Goal: Task Accomplishment & Management: Manage account settings

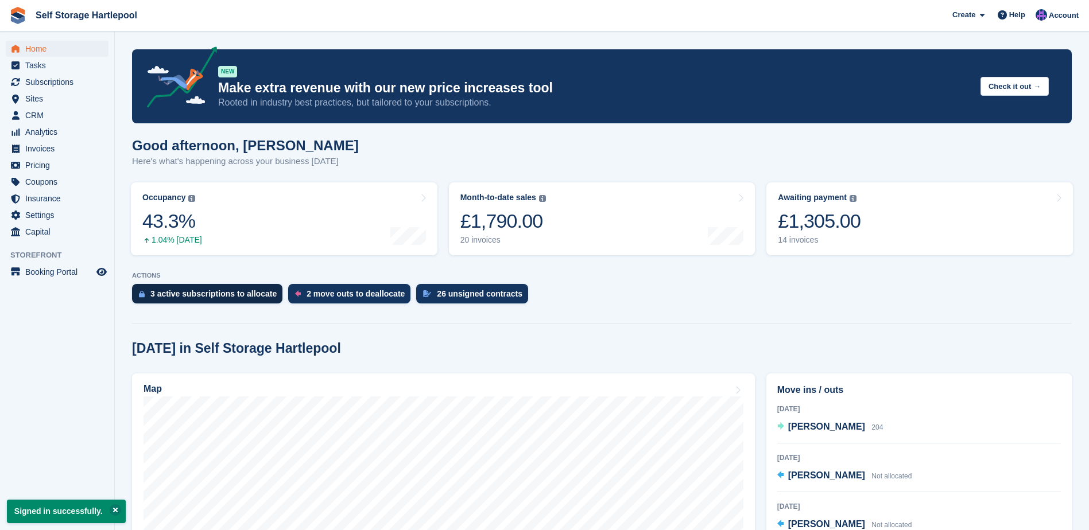
click at [226, 297] on div "3 active subscriptions to allocate" at bounding box center [213, 293] width 126 height 9
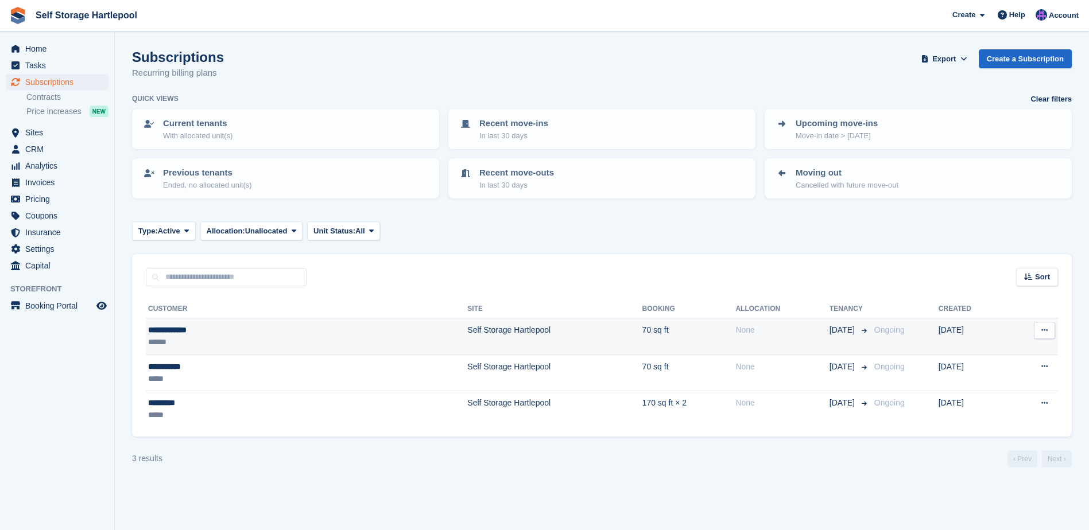
click at [237, 337] on div "******" at bounding box center [223, 342] width 151 height 12
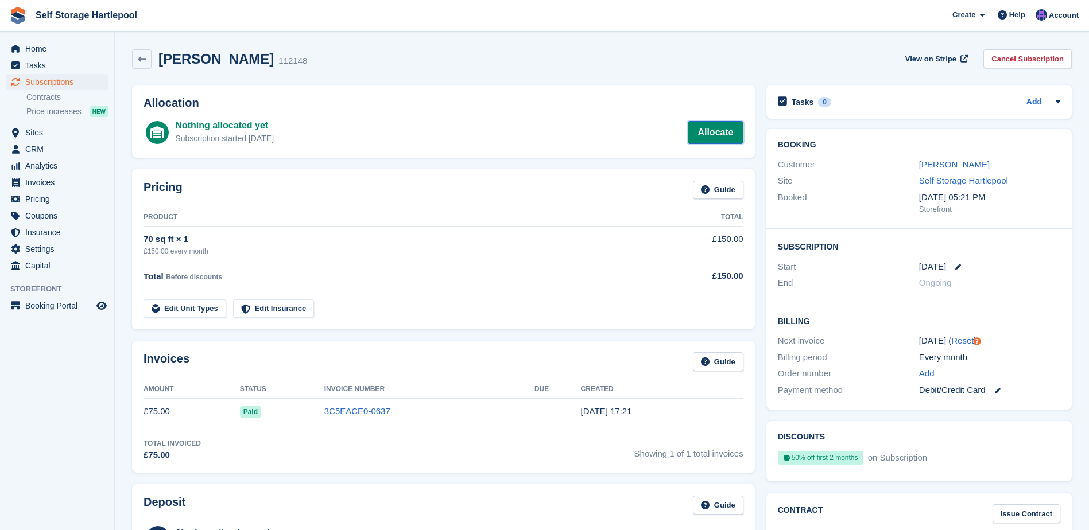
click at [721, 138] on link "Allocate" at bounding box center [715, 132] width 55 height 23
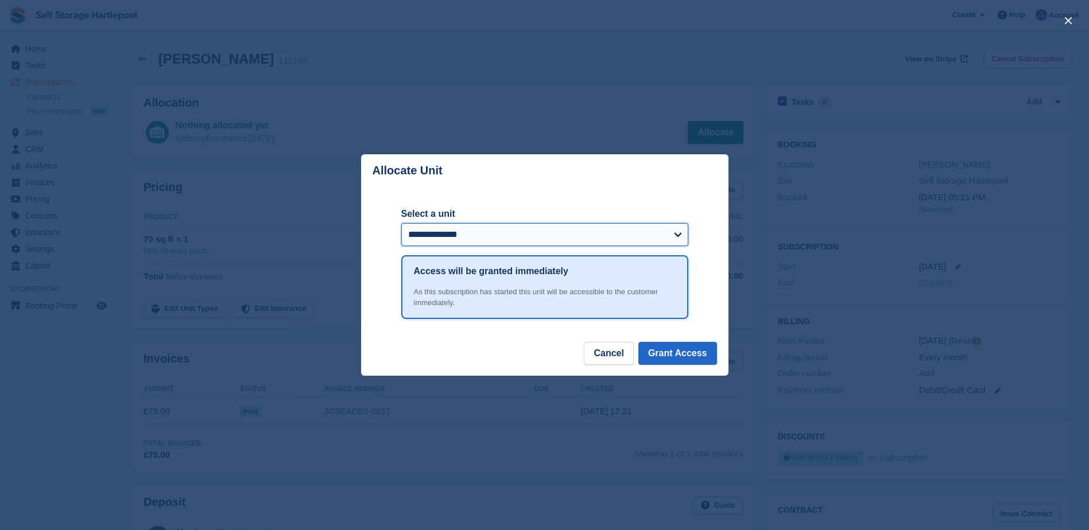
click at [603, 236] on select "**********" at bounding box center [544, 234] width 287 height 23
select select "******"
click at [401, 224] on select "**********" at bounding box center [544, 234] width 287 height 23
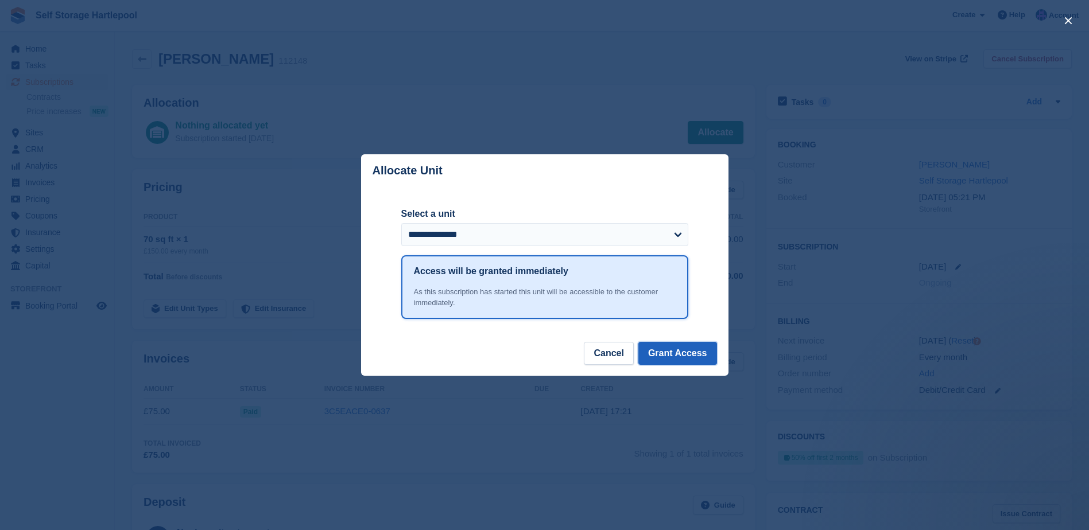
click at [665, 359] on button "Grant Access" at bounding box center [677, 353] width 79 height 23
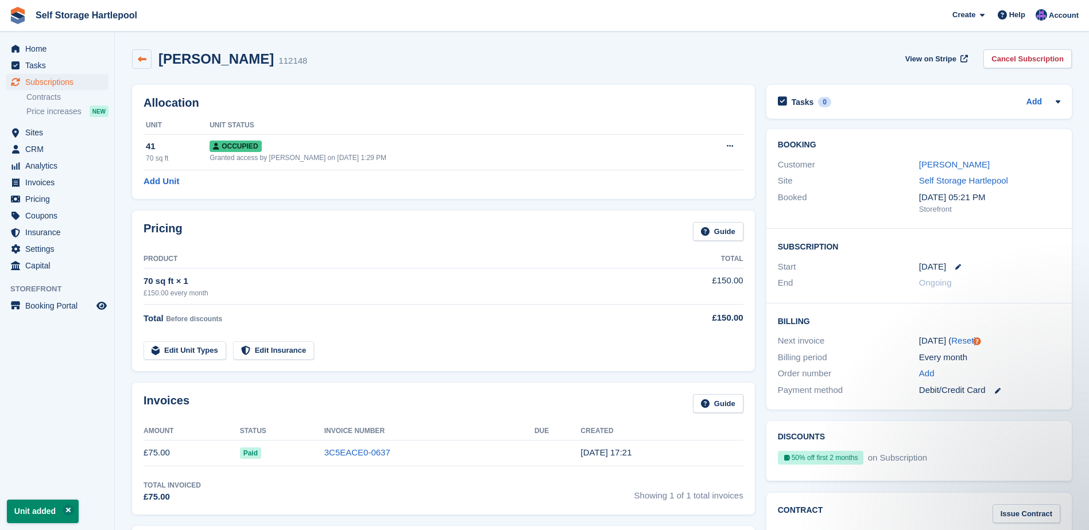
click at [143, 57] on icon at bounding box center [142, 59] width 9 height 9
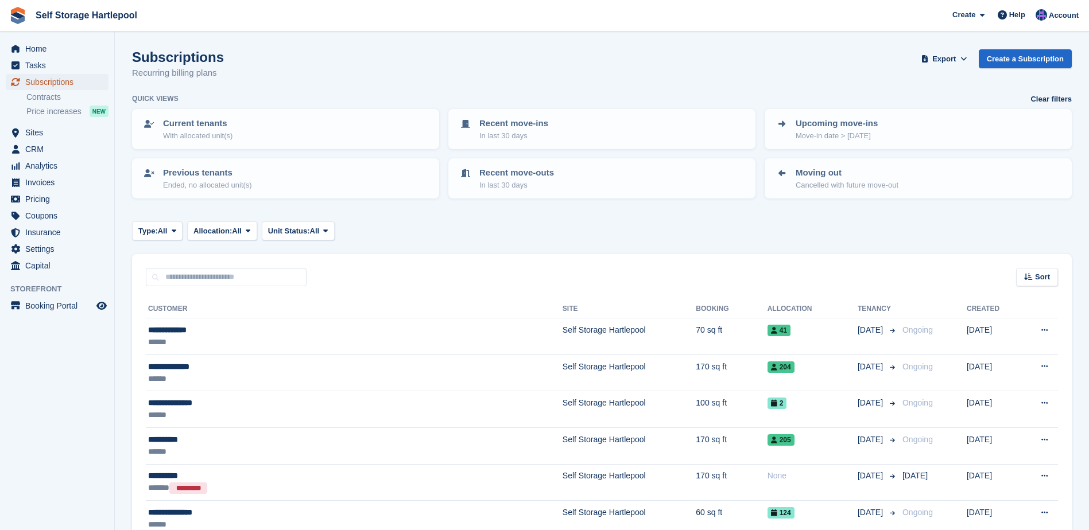
click at [63, 81] on span "Subscriptions" at bounding box center [59, 82] width 69 height 16
click at [33, 51] on span "Home" at bounding box center [59, 49] width 69 height 16
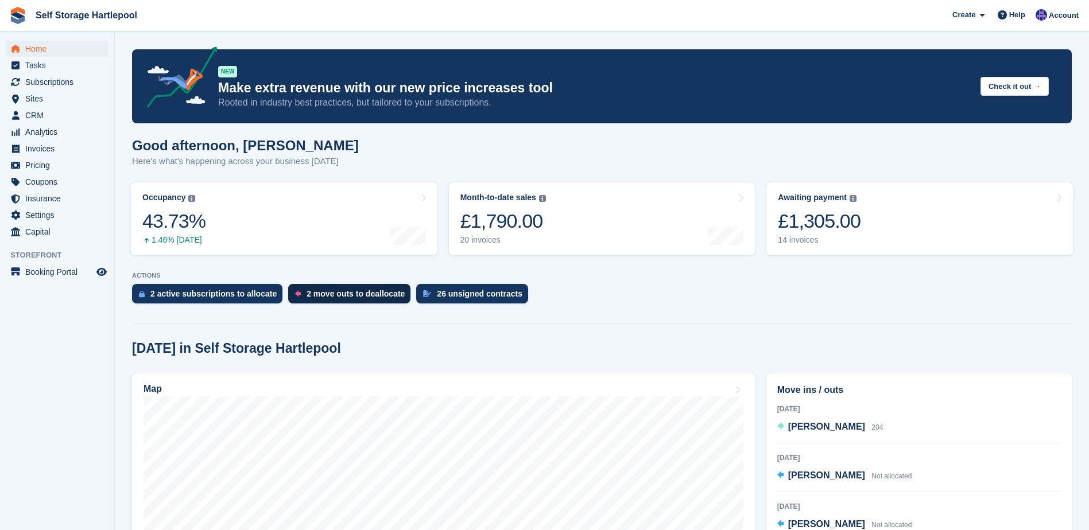
click at [365, 297] on div "2 move outs to deallocate" at bounding box center [355, 293] width 98 height 9
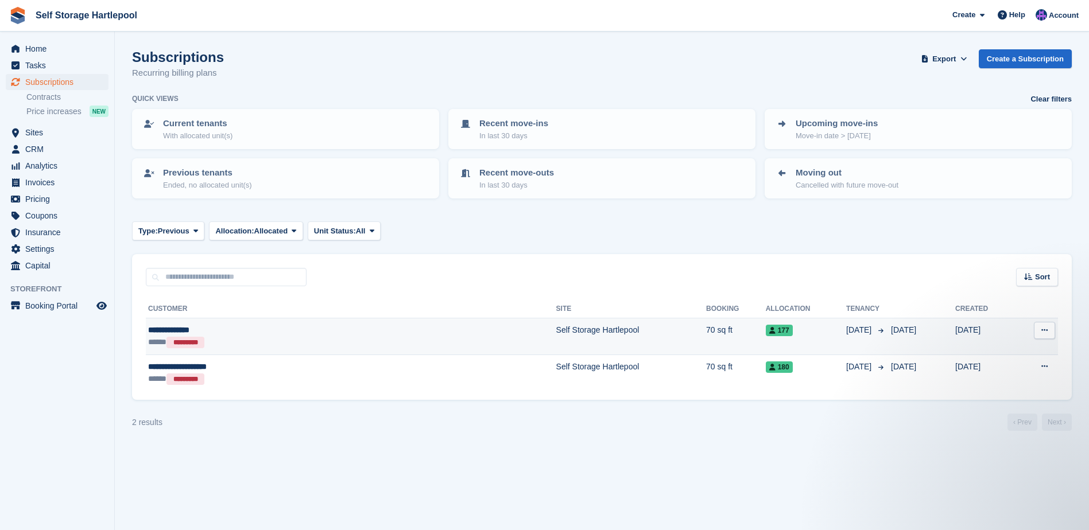
click at [1044, 333] on icon at bounding box center [1044, 330] width 6 height 7
click at [766, 332] on span "177" at bounding box center [779, 330] width 27 height 11
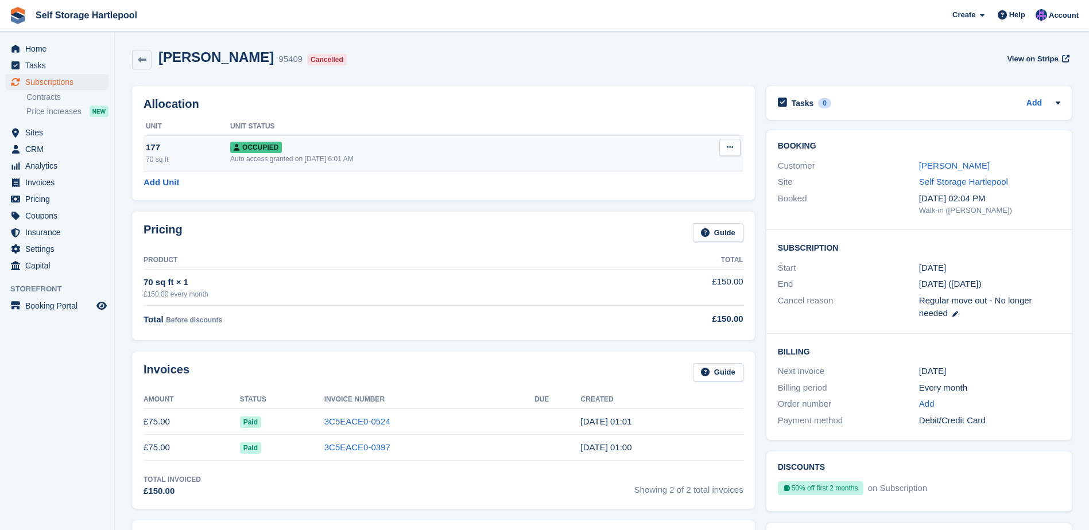
click at [734, 153] on button at bounding box center [729, 147] width 21 height 17
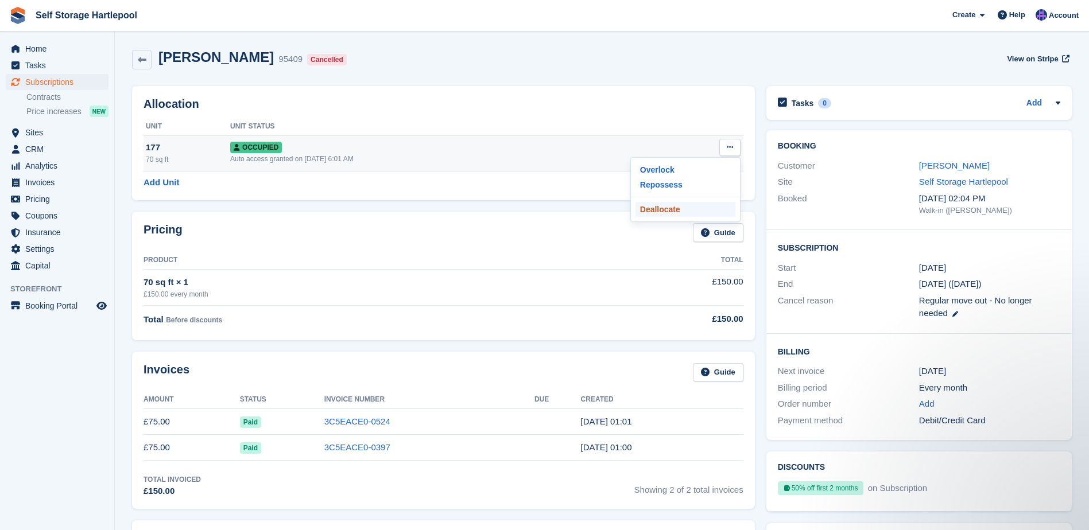
click at [669, 214] on p "Deallocate" at bounding box center [685, 209] width 100 height 15
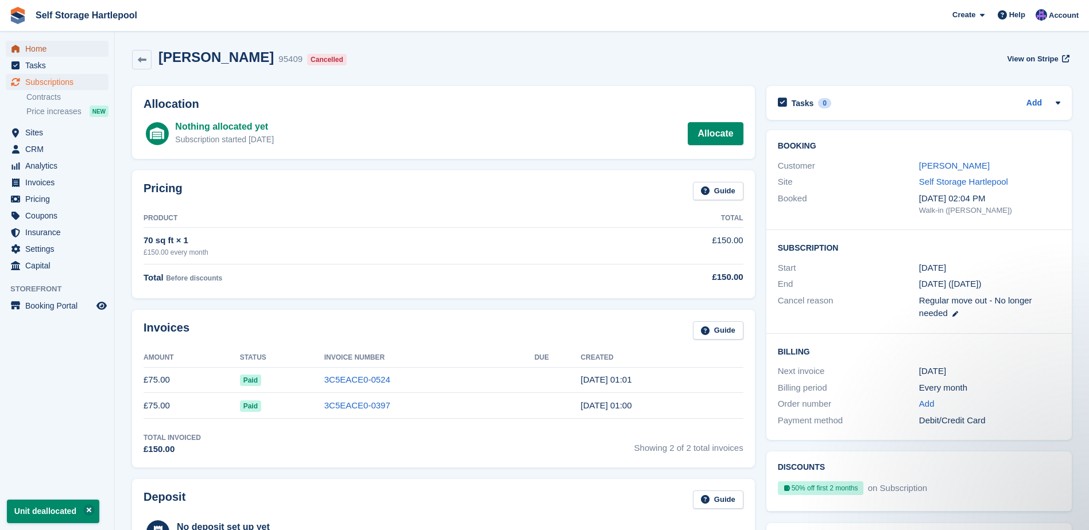
click at [52, 53] on span "Home" at bounding box center [59, 49] width 69 height 16
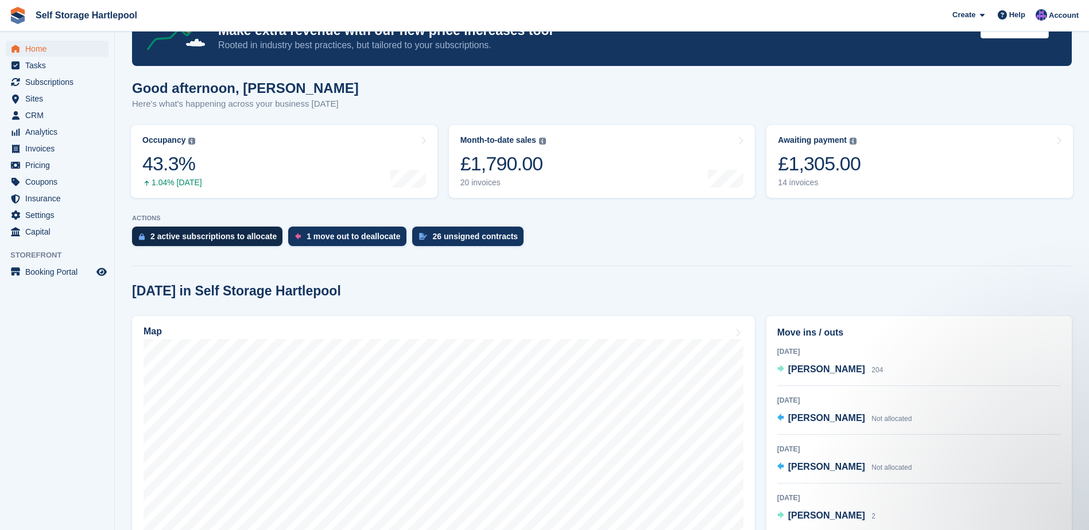
click at [231, 241] on div "2 active subscriptions to allocate" at bounding box center [213, 236] width 126 height 9
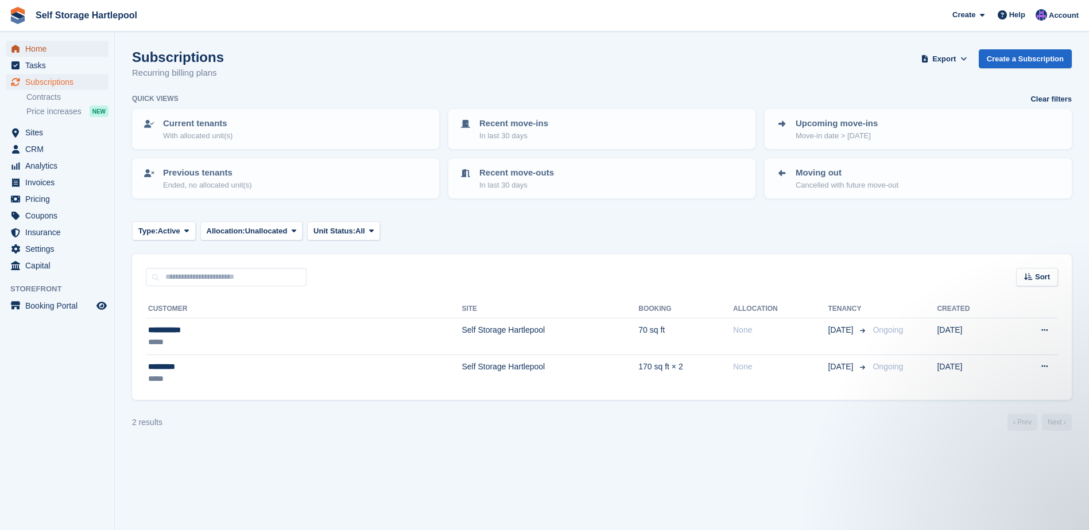
click at [49, 53] on span "Home" at bounding box center [59, 49] width 69 height 16
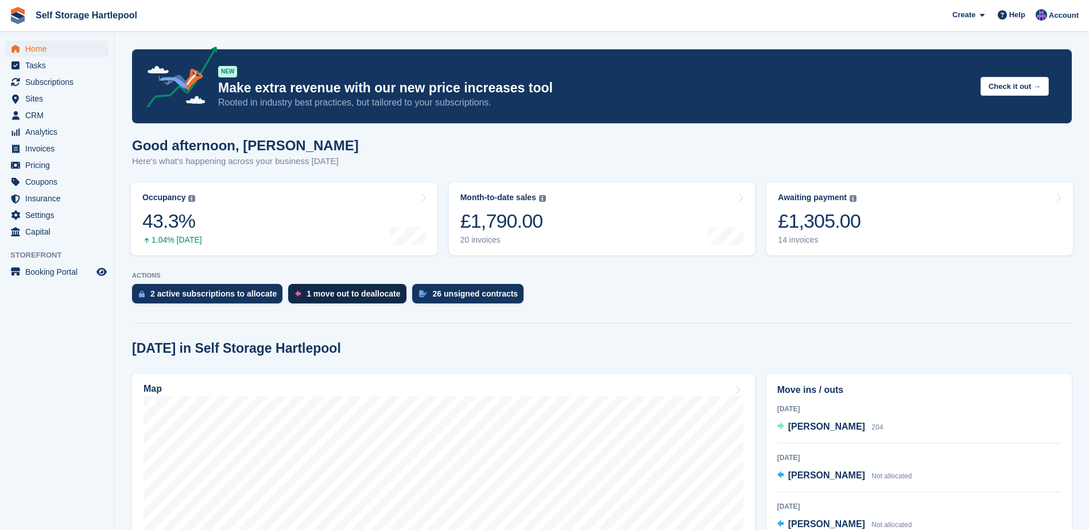
click at [332, 297] on div "1 move out to deallocate" at bounding box center [353, 293] width 94 height 9
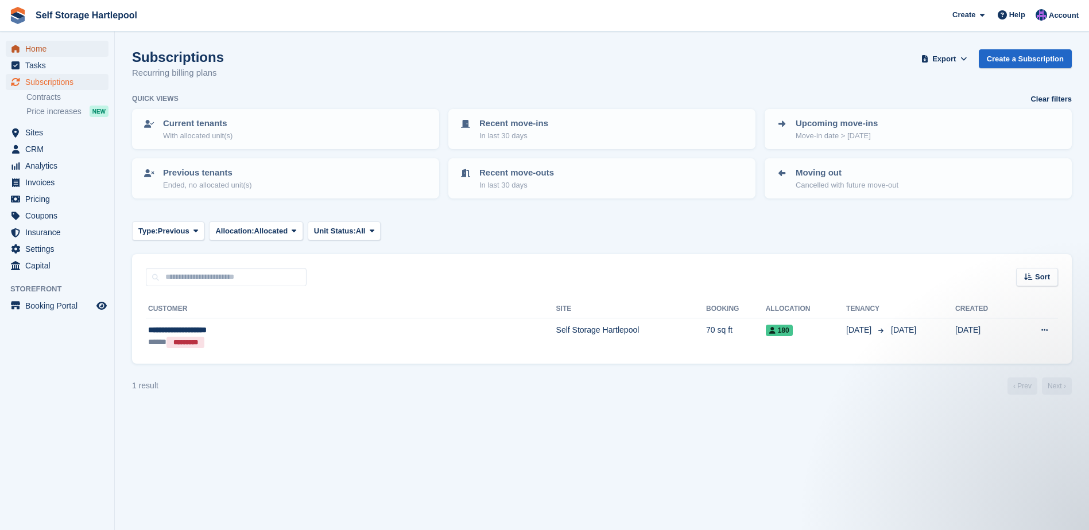
click at [55, 53] on span "Home" at bounding box center [59, 49] width 69 height 16
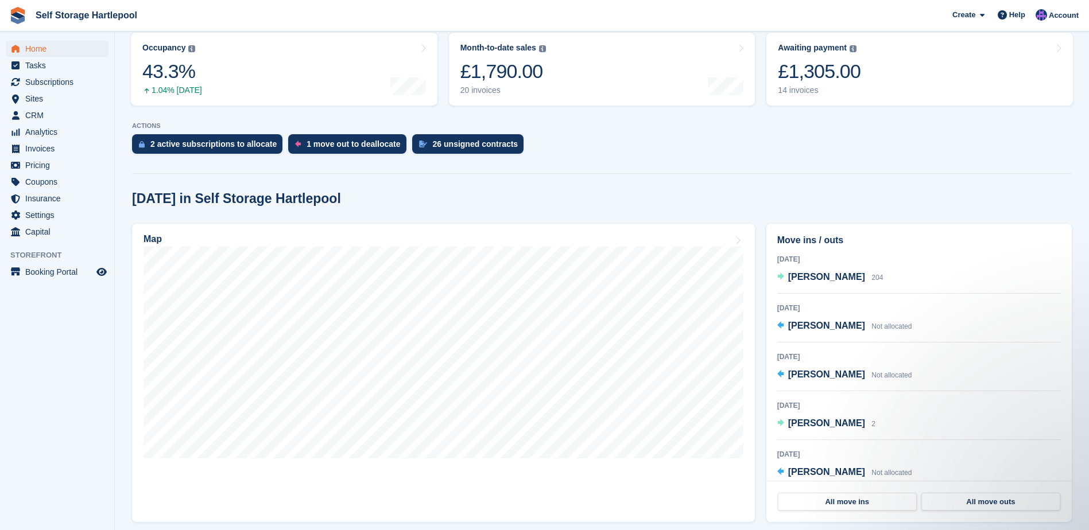
scroll to position [246, 0]
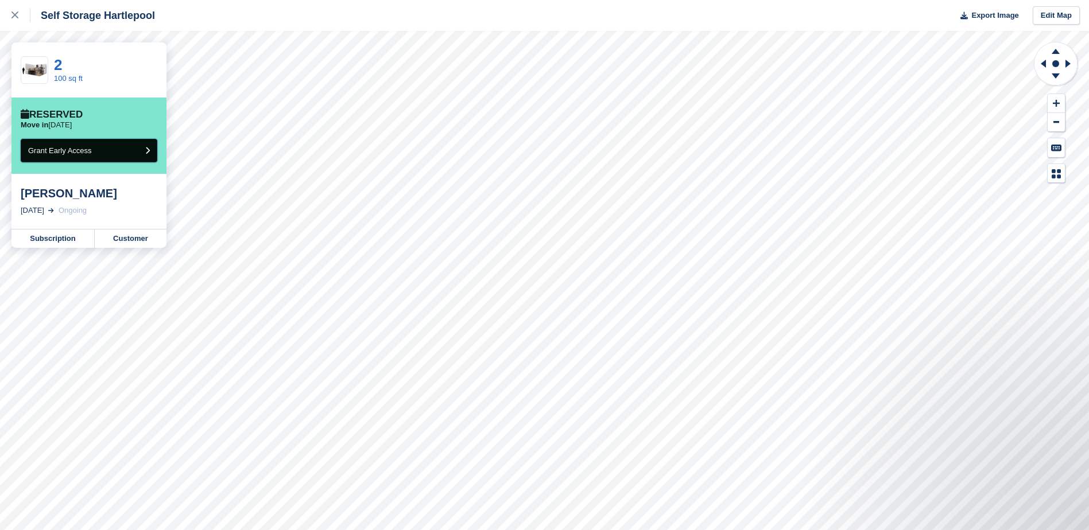
click at [82, 152] on span "Grant Early Access" at bounding box center [60, 150] width 64 height 9
click at [16, 9] on div at bounding box center [20, 16] width 19 height 14
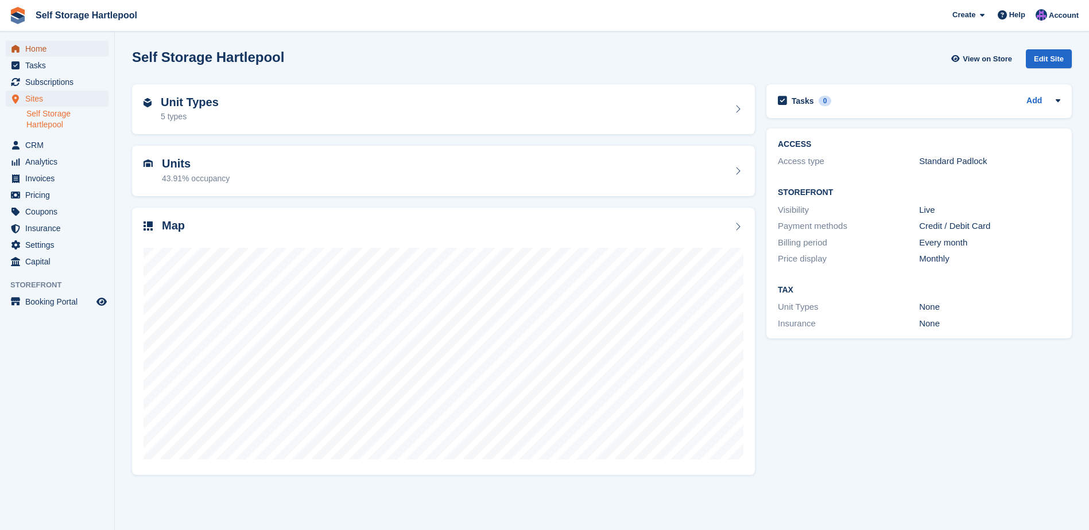
click at [46, 44] on span "Home" at bounding box center [59, 49] width 69 height 16
